Goal: Book appointment/travel/reservation

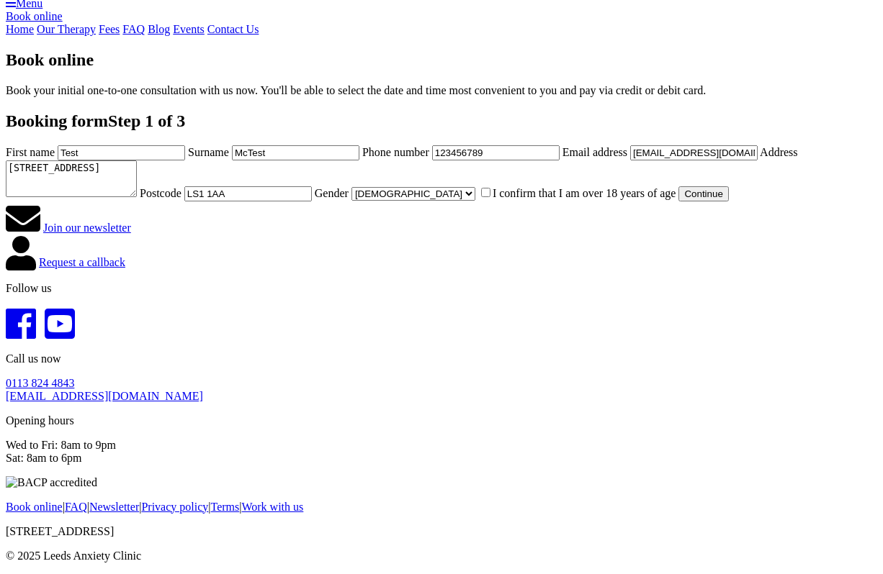
scroll to position [620, 0]
click at [478, 187] on label "I confirm that I am over 18 years of age" at bounding box center [577, 193] width 198 height 12
click at [481, 188] on input "I confirm that I am over 18 years of age" at bounding box center [485, 192] width 9 height 9
checkbox input "true"
click at [678, 202] on button "Continue" at bounding box center [703, 193] width 50 height 15
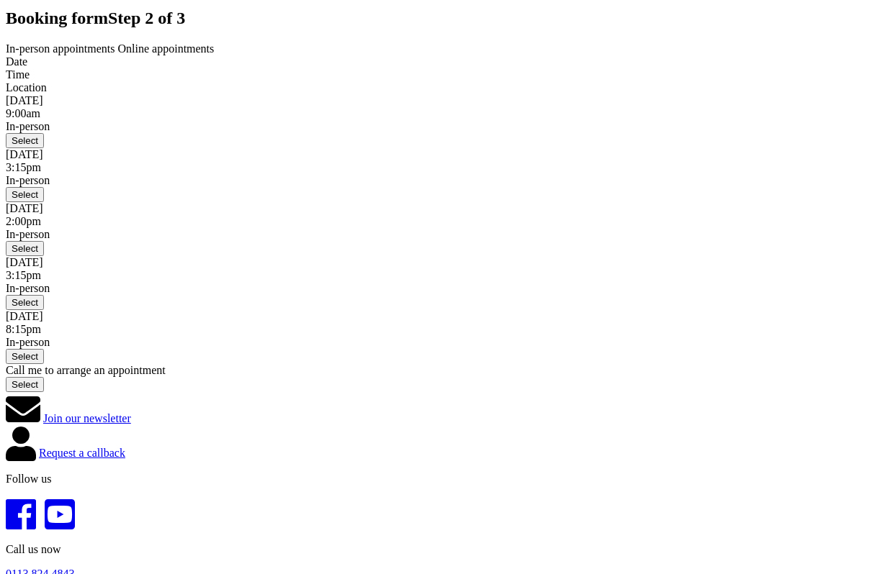
scroll to position [152, 0]
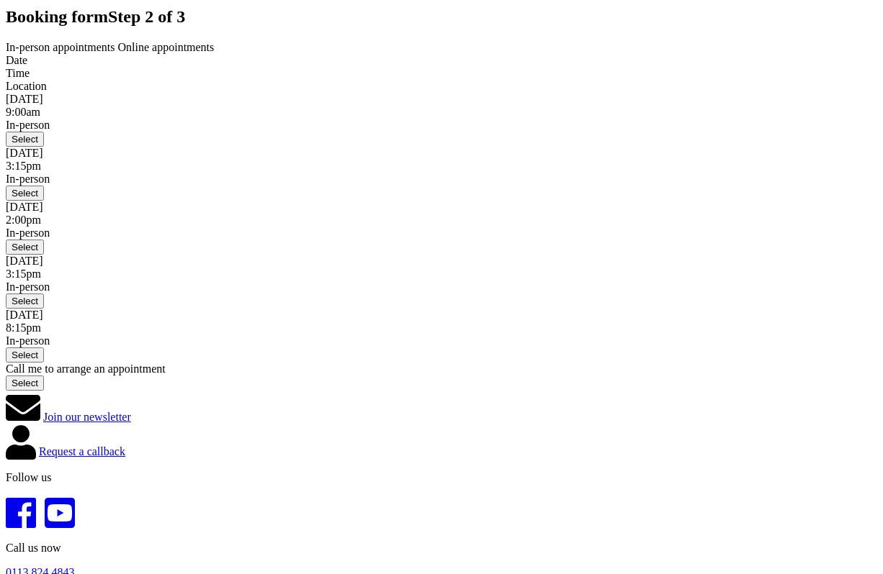
click at [215, 53] on span "Online appointments" at bounding box center [166, 47] width 96 height 12
click at [115, 53] on span "In-person appointments" at bounding box center [60, 47] width 109 height 12
click at [215, 53] on span "Online appointments" at bounding box center [166, 47] width 96 height 12
click at [115, 53] on span "In-person appointments" at bounding box center [60, 47] width 109 height 12
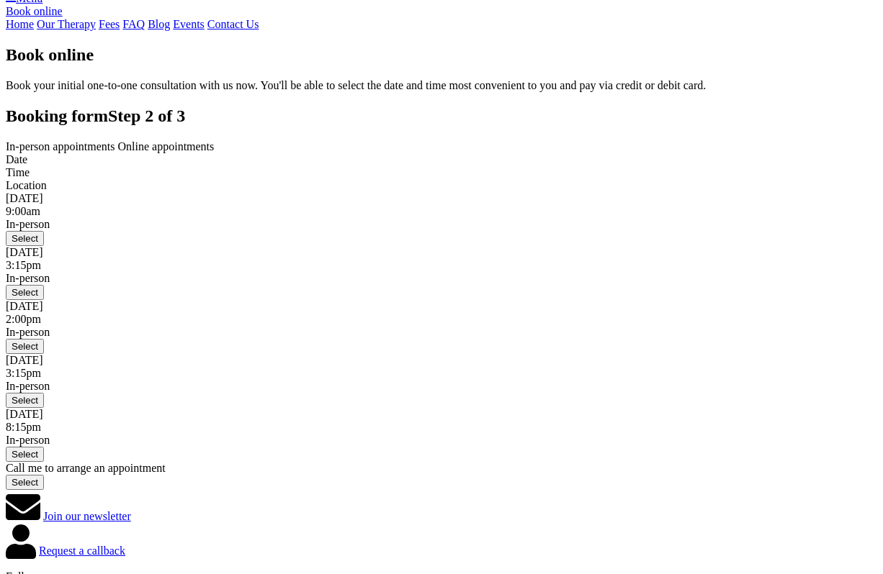
scroll to position [0, 0]
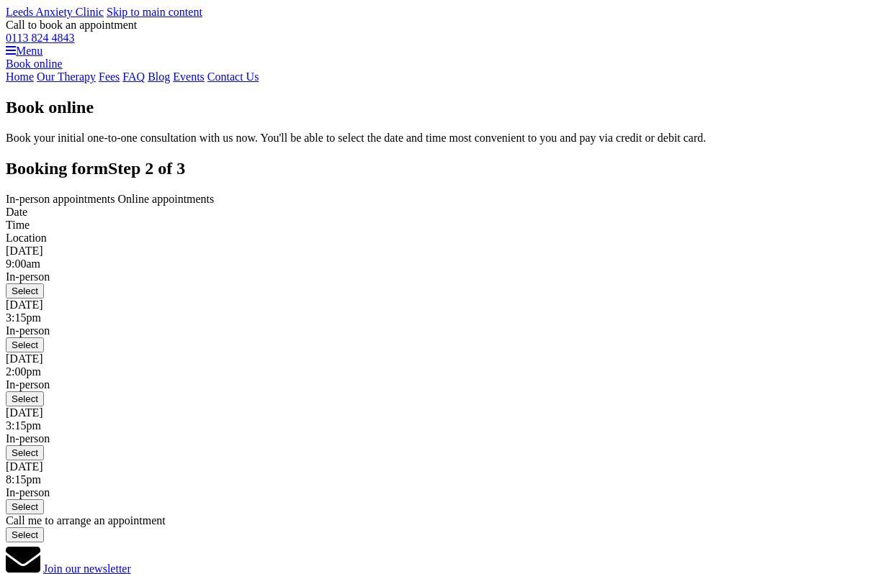
click at [215, 205] on span "Online appointments" at bounding box center [166, 199] width 96 height 12
click at [115, 205] on span "In-person appointments" at bounding box center [60, 199] width 109 height 12
click at [215, 205] on span "Online appointments" at bounding box center [166, 199] width 96 height 12
click at [115, 205] on span "In-person appointments" at bounding box center [60, 199] width 109 height 12
click at [215, 205] on span "Online appointments" at bounding box center [166, 199] width 96 height 12
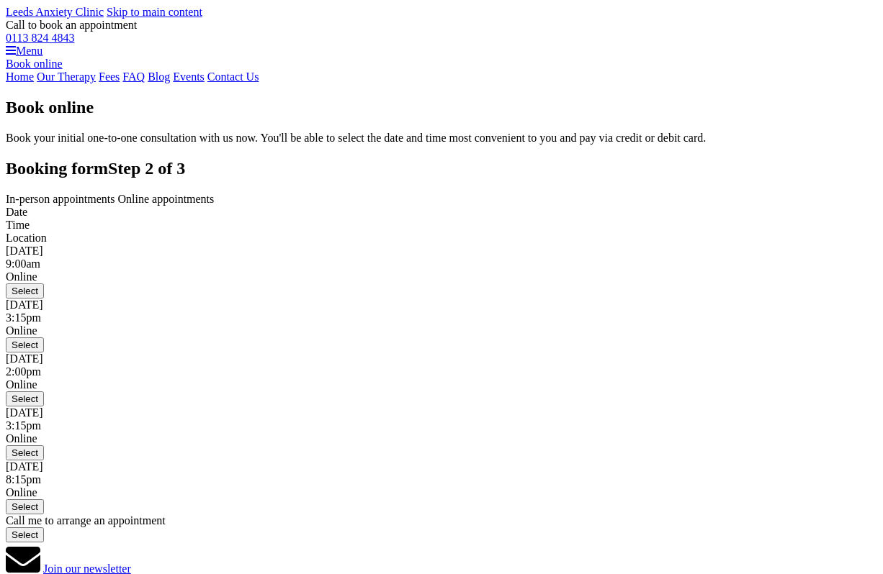
click at [115, 205] on span "In-person appointments" at bounding box center [60, 199] width 109 height 12
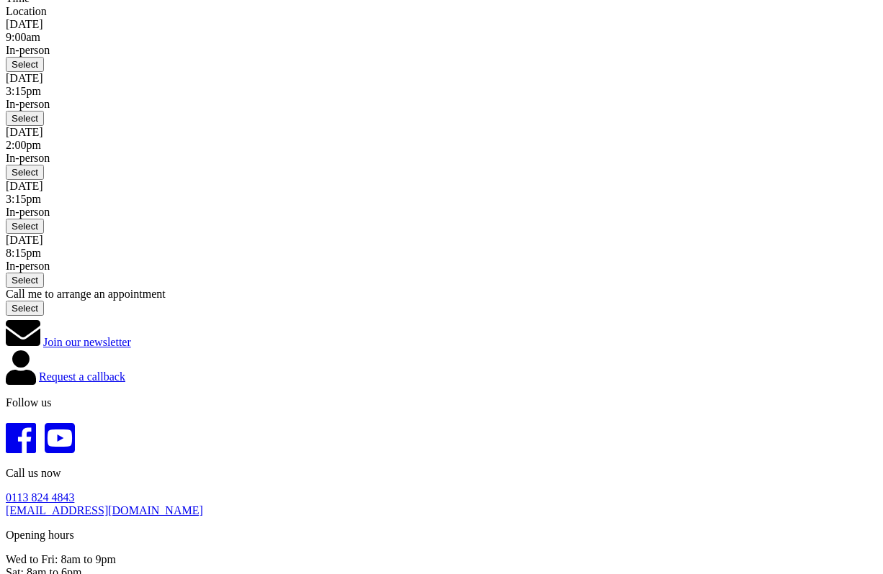
scroll to position [229, 0]
